Goal: Find specific page/section: Find specific page/section

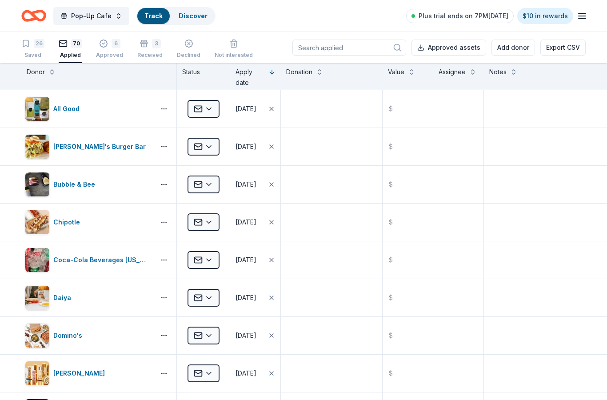
scroll to position [36, 0]
click at [206, 18] on link "Discover" at bounding box center [207, 16] width 29 height 8
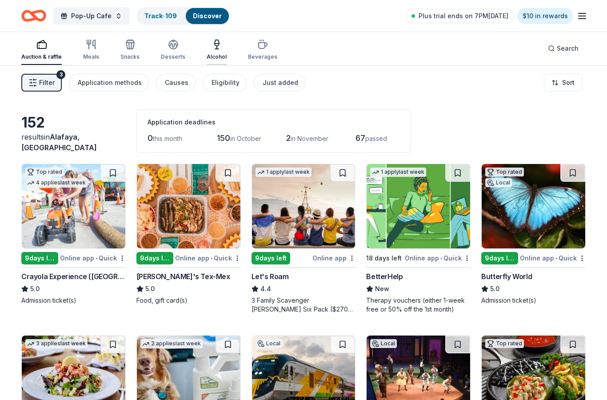
click at [216, 57] on div "Alcohol" at bounding box center [216, 56] width 20 height 7
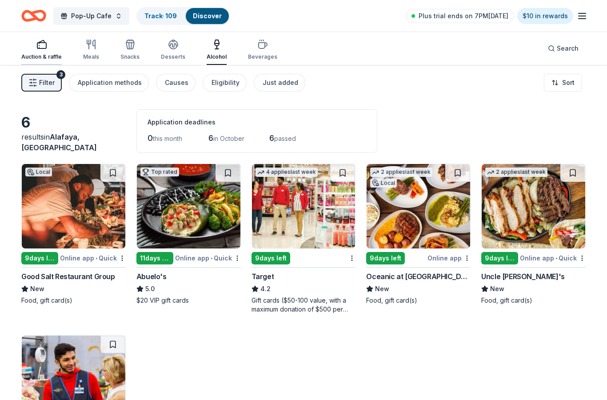
click at [30, 58] on div "Auction & raffle" at bounding box center [41, 56] width 40 height 7
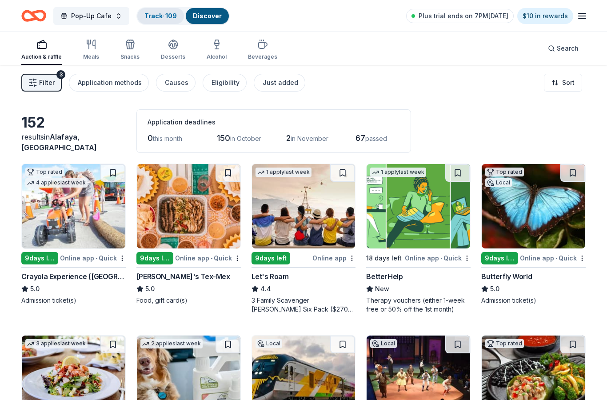
click at [165, 15] on link "Track · 109" at bounding box center [160, 16] width 32 height 8
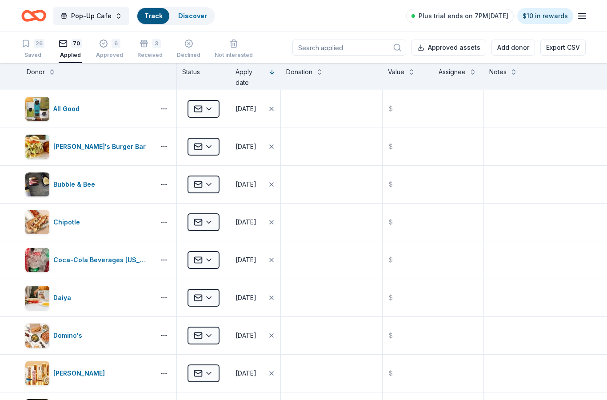
click at [151, 14] on link "Track" at bounding box center [153, 16] width 18 height 8
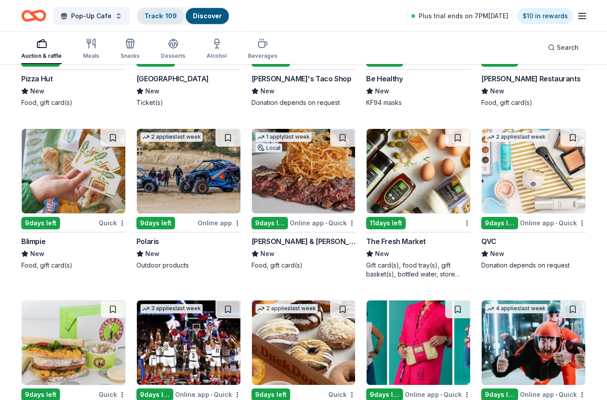
scroll to position [3864, 0]
